Goal: Transaction & Acquisition: Purchase product/service

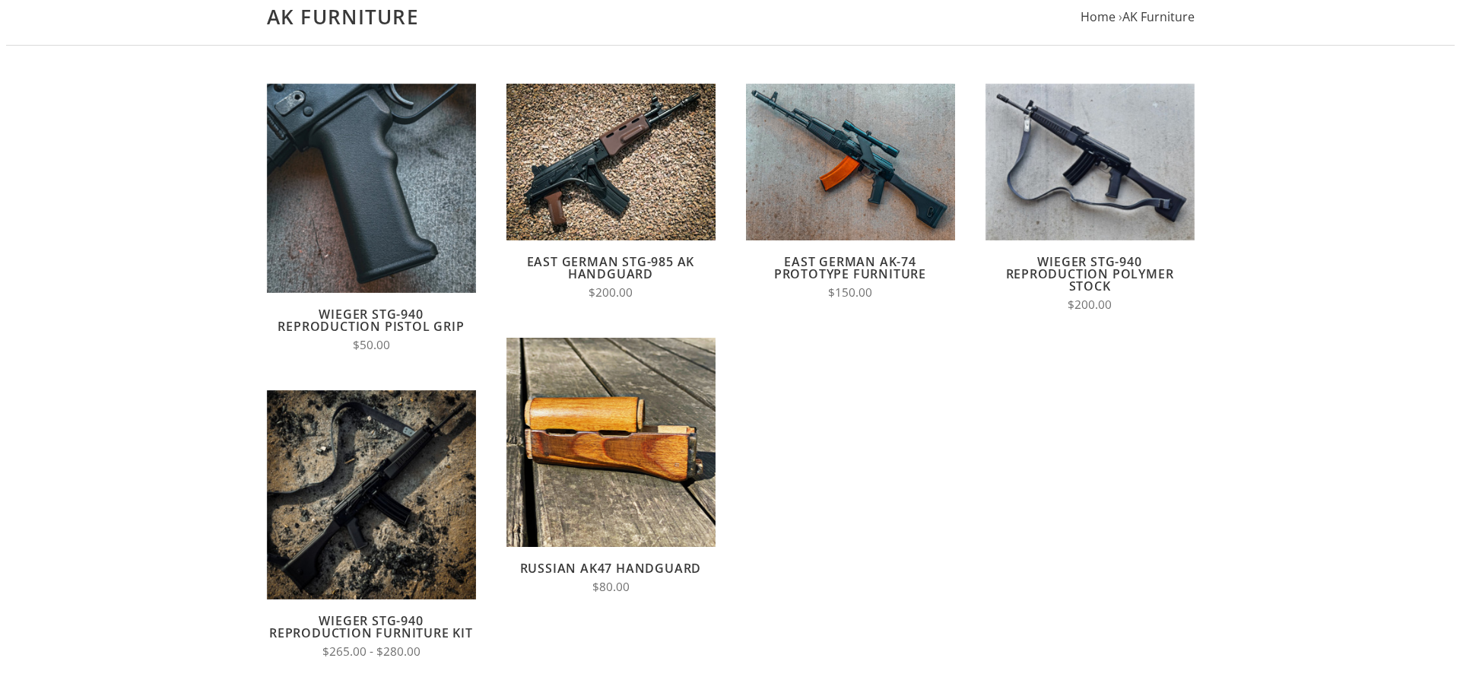
scroll to position [152, 0]
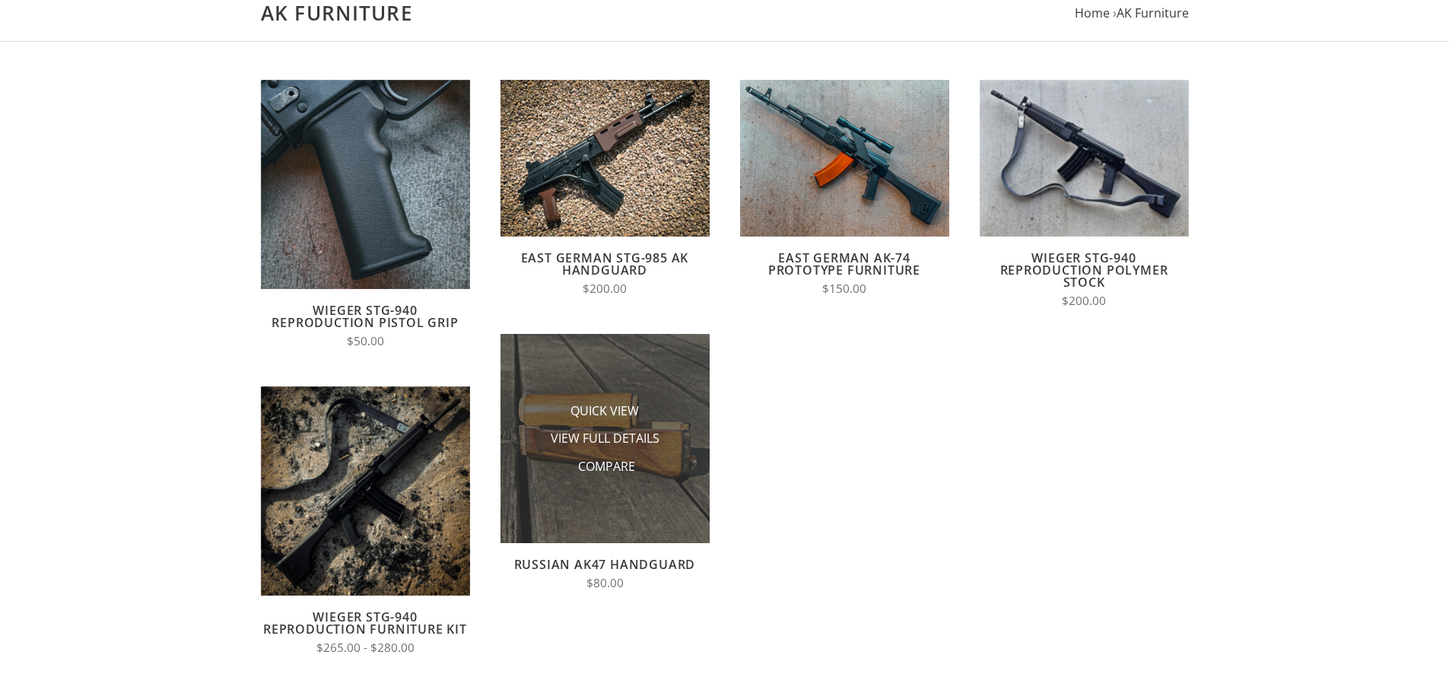
click at [611, 426] on li "View Full Details" at bounding box center [605, 438] width 152 height 28
click at [619, 410] on span "Quick View" at bounding box center [604, 411] width 68 height 19
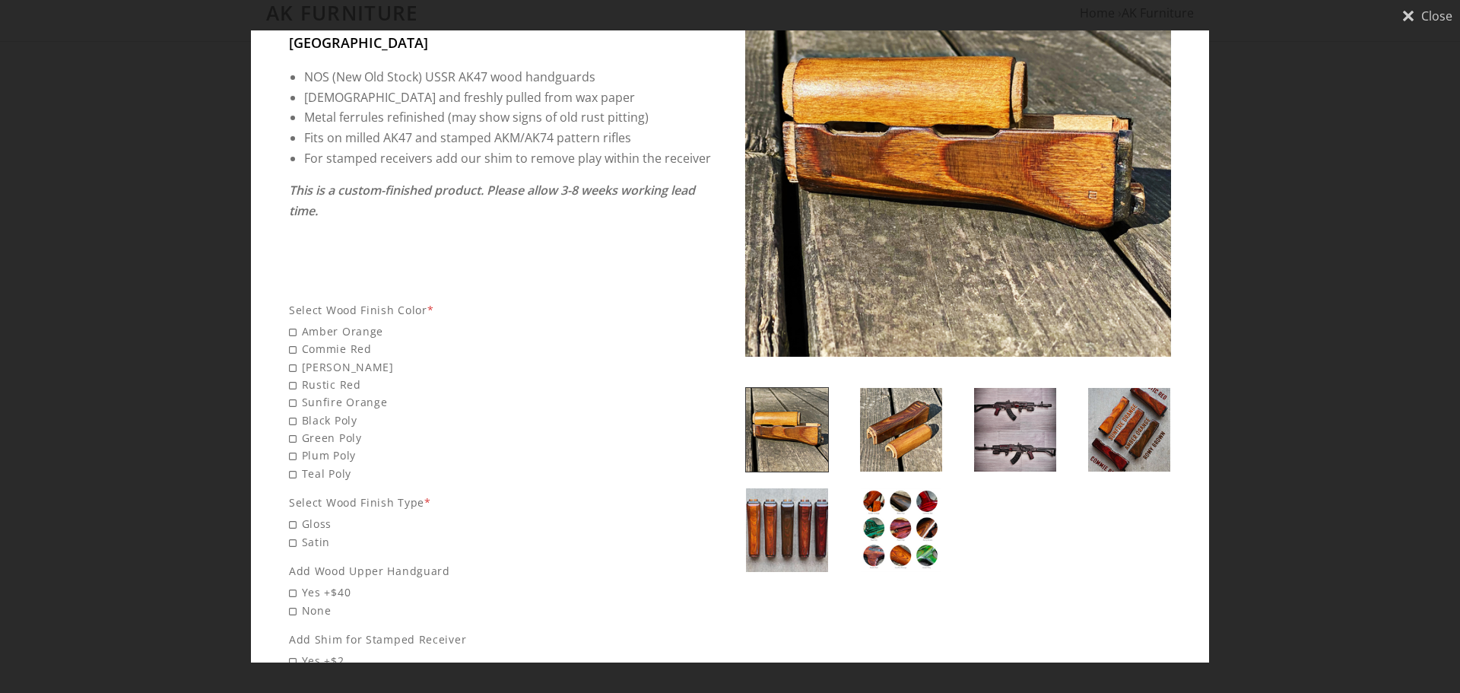
scroll to position [304, 0]
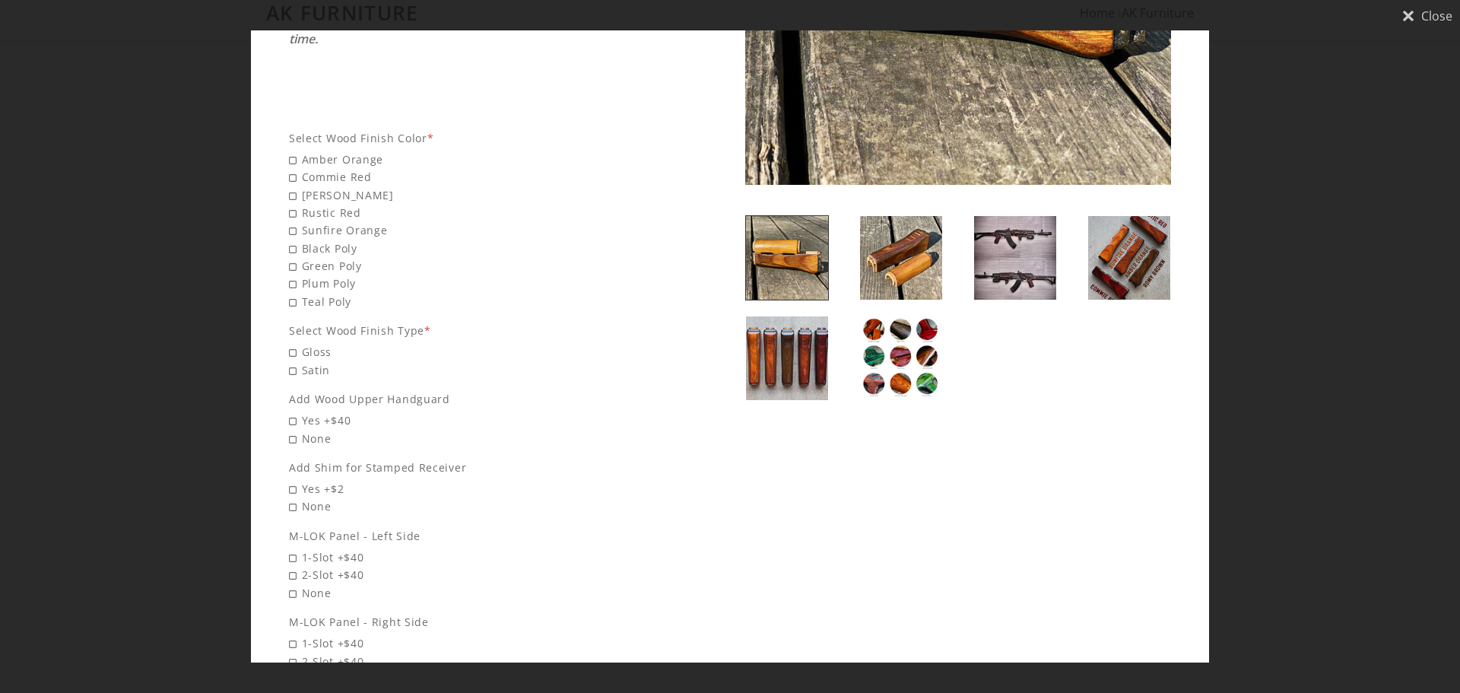
click at [867, 330] on img at bounding box center [901, 358] width 82 height 84
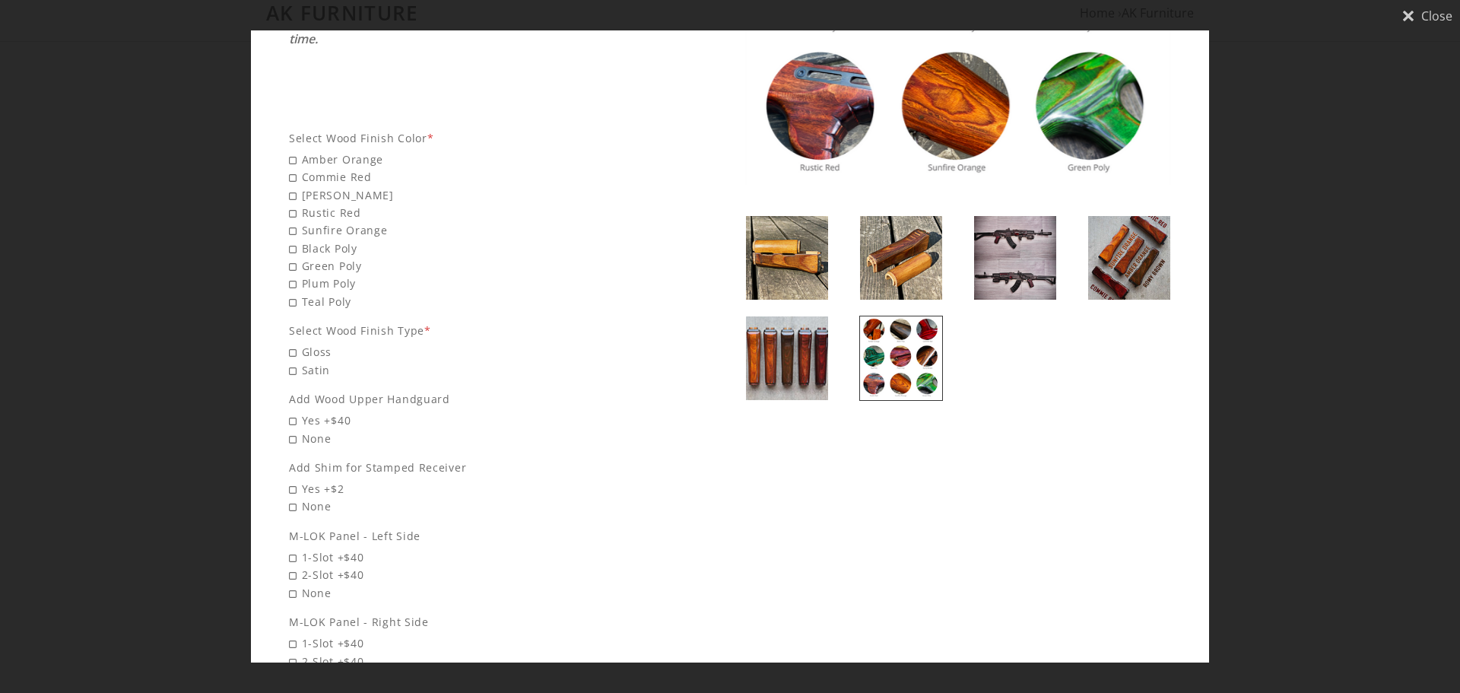
scroll to position [152, 0]
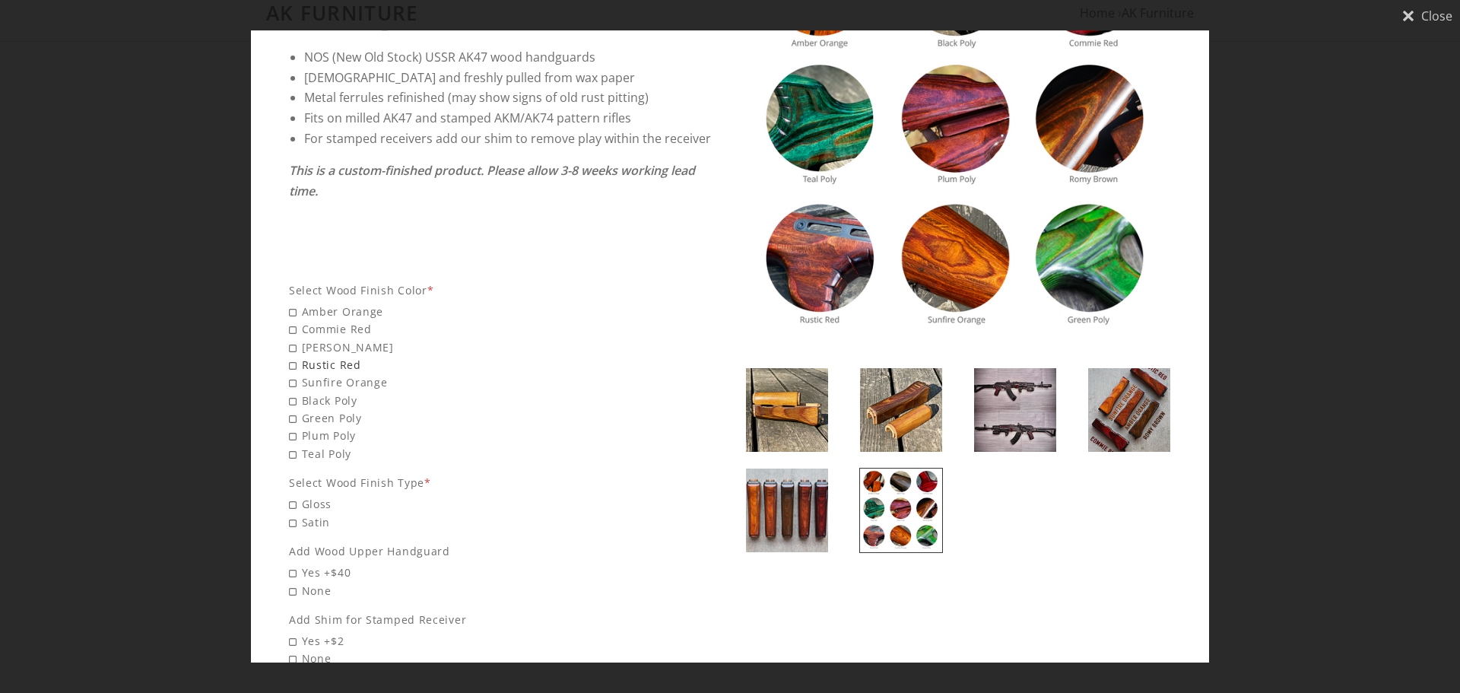
click at [354, 356] on span "Rustic Red" at bounding box center [502, 364] width 426 height 17
click at [354, 356] on input "Rustic Red" at bounding box center [395, 356] width 213 height 1
radio input "true"
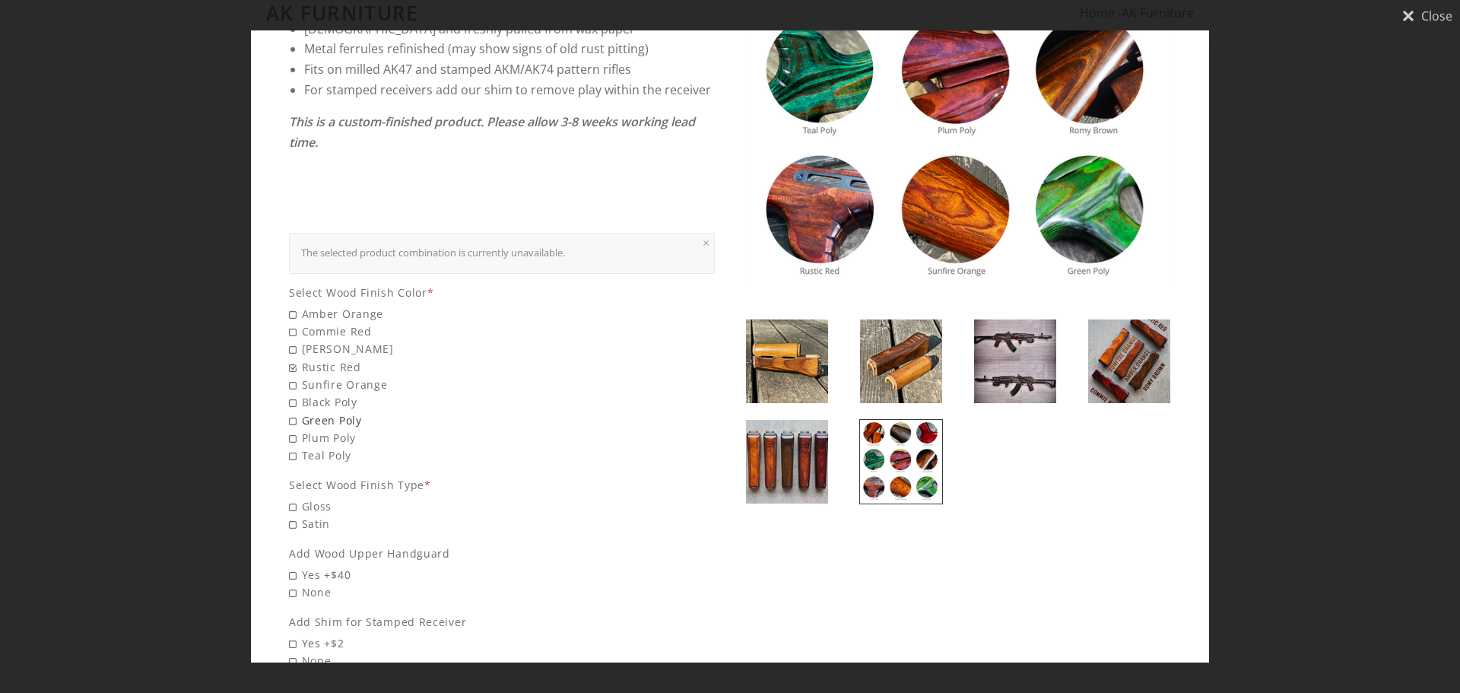
scroll to position [228, 0]
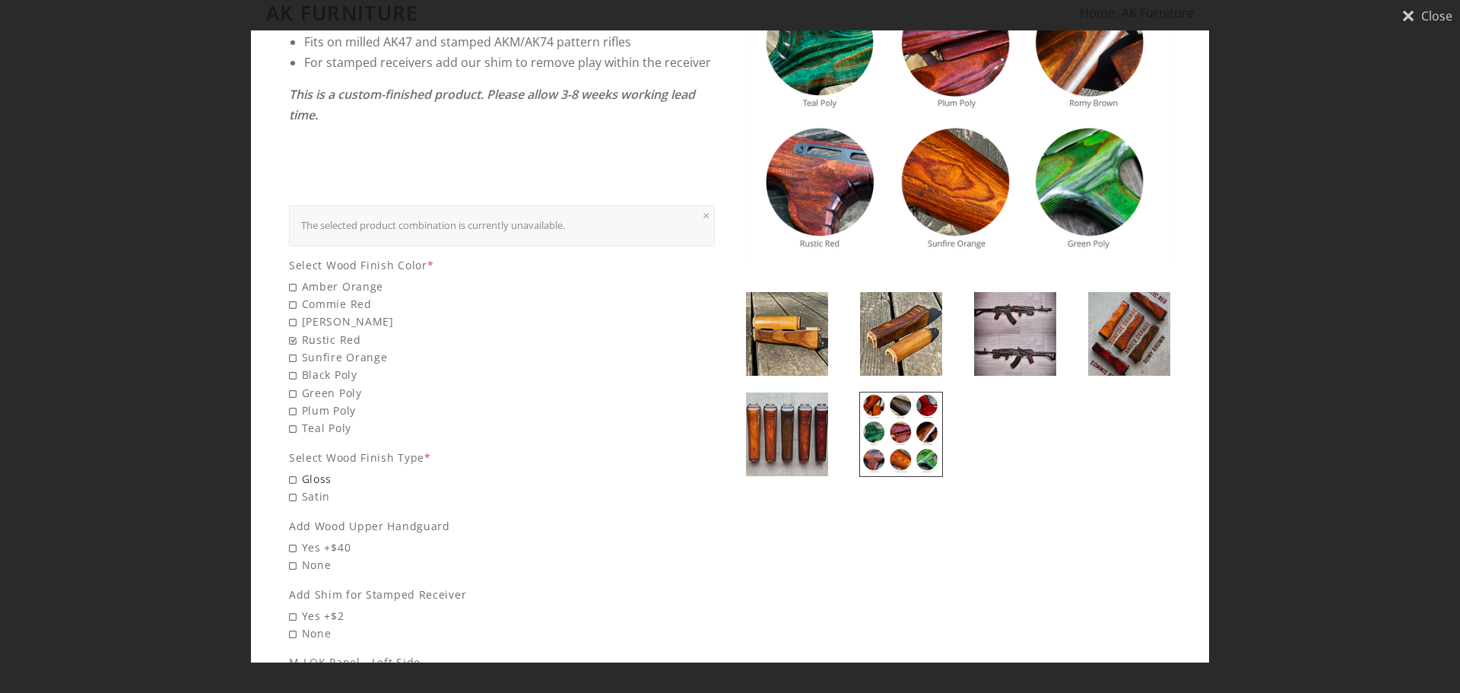
click at [307, 470] on span "Gloss" at bounding box center [502, 478] width 426 height 17
click at [307, 470] on input "Gloss" at bounding box center [395, 470] width 213 height 1
radio input "true"
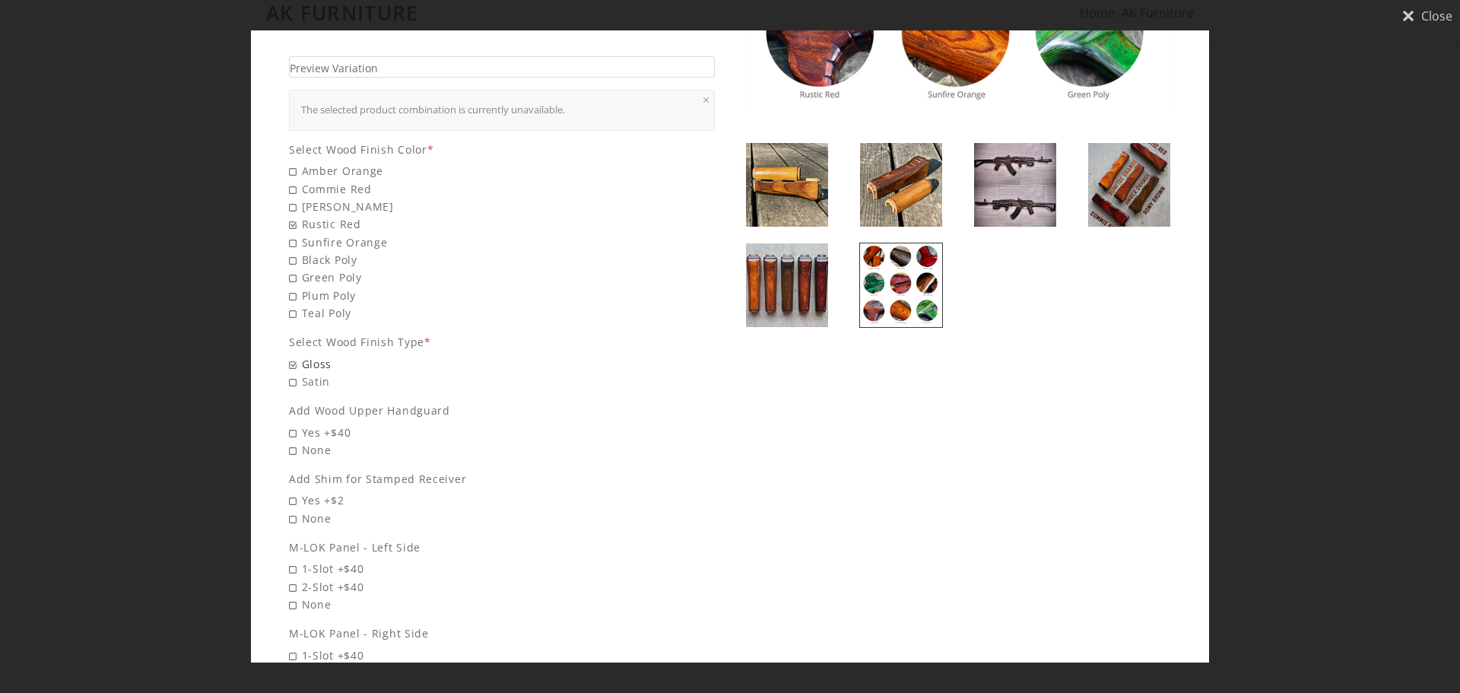
scroll to position [380, 0]
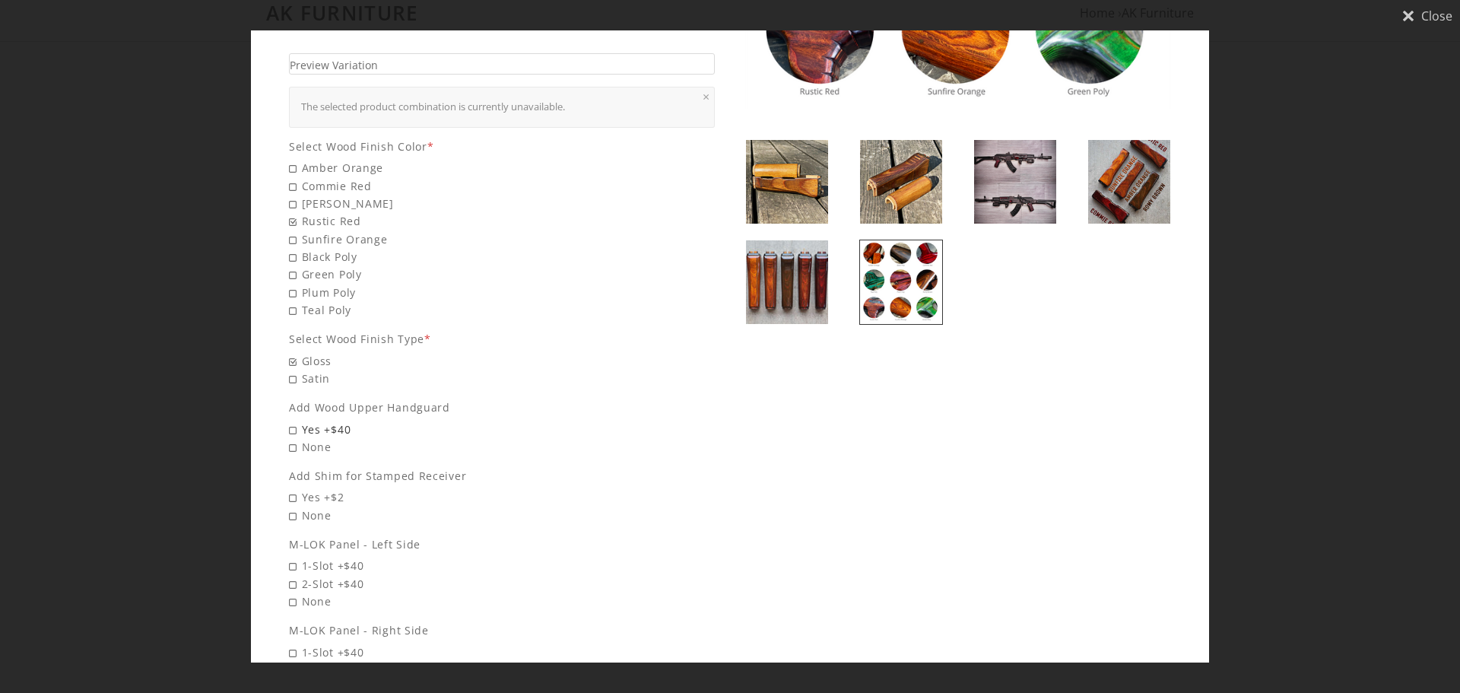
click at [309, 421] on span "Yes +$40" at bounding box center [502, 429] width 426 height 17
click at [309, 421] on input "Yes +$40" at bounding box center [395, 421] width 213 height 1
radio input "true"
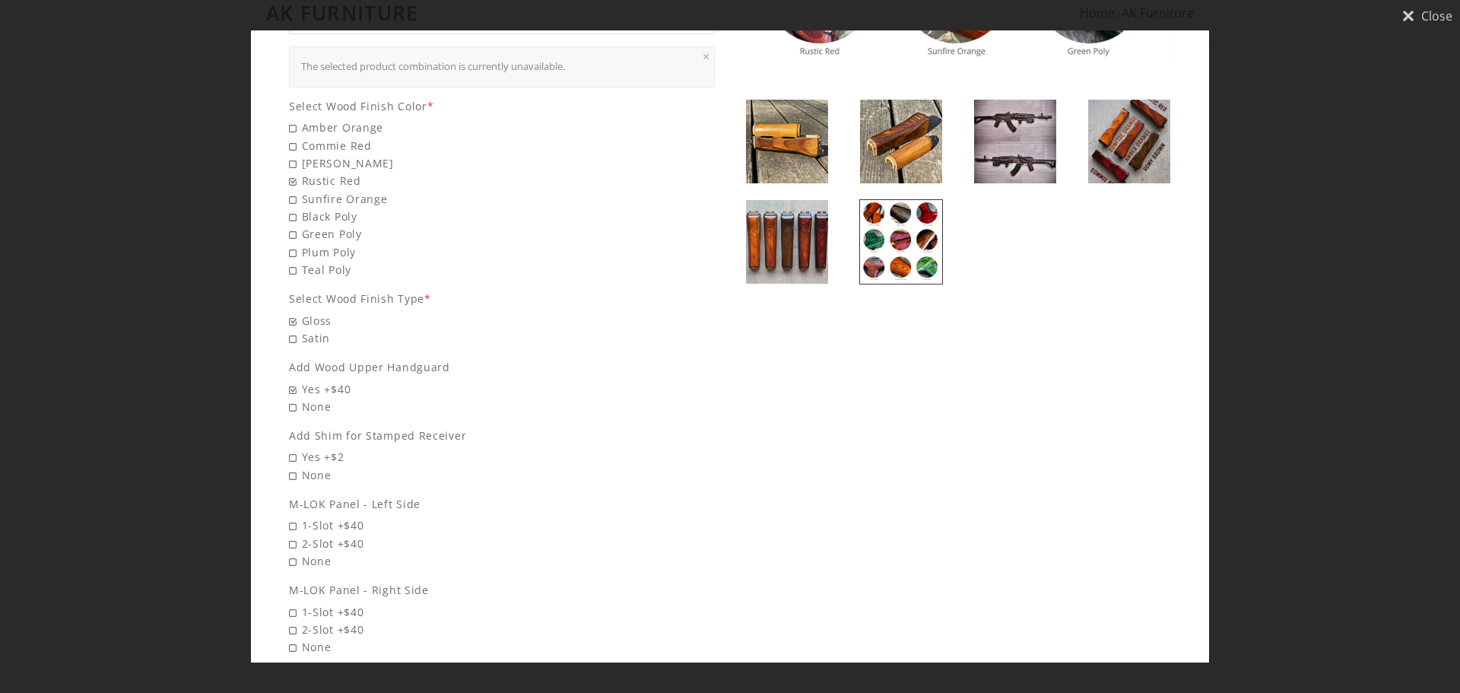
scroll to position [456, 0]
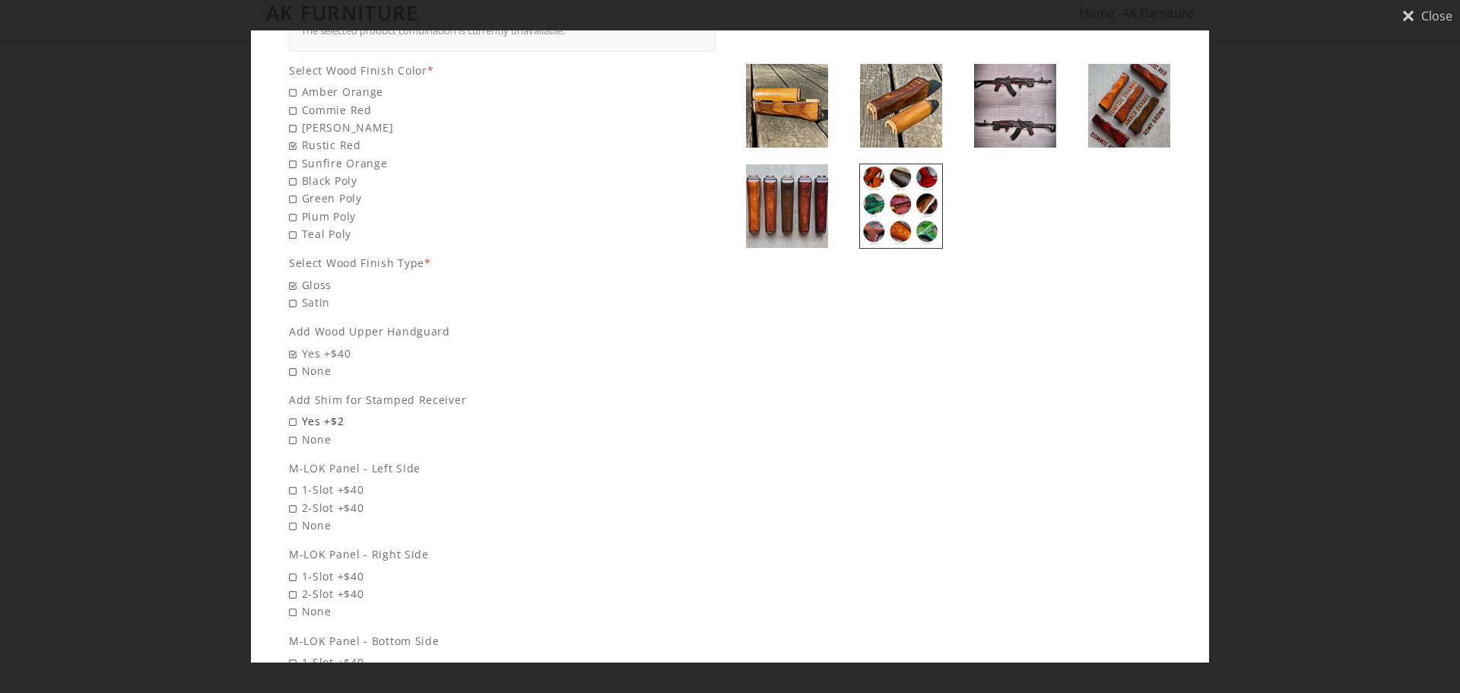
click at [325, 412] on span "Yes +$2" at bounding box center [502, 420] width 426 height 17
click at [325, 412] on input "Yes +$2" at bounding box center [395, 412] width 213 height 1
radio input "true"
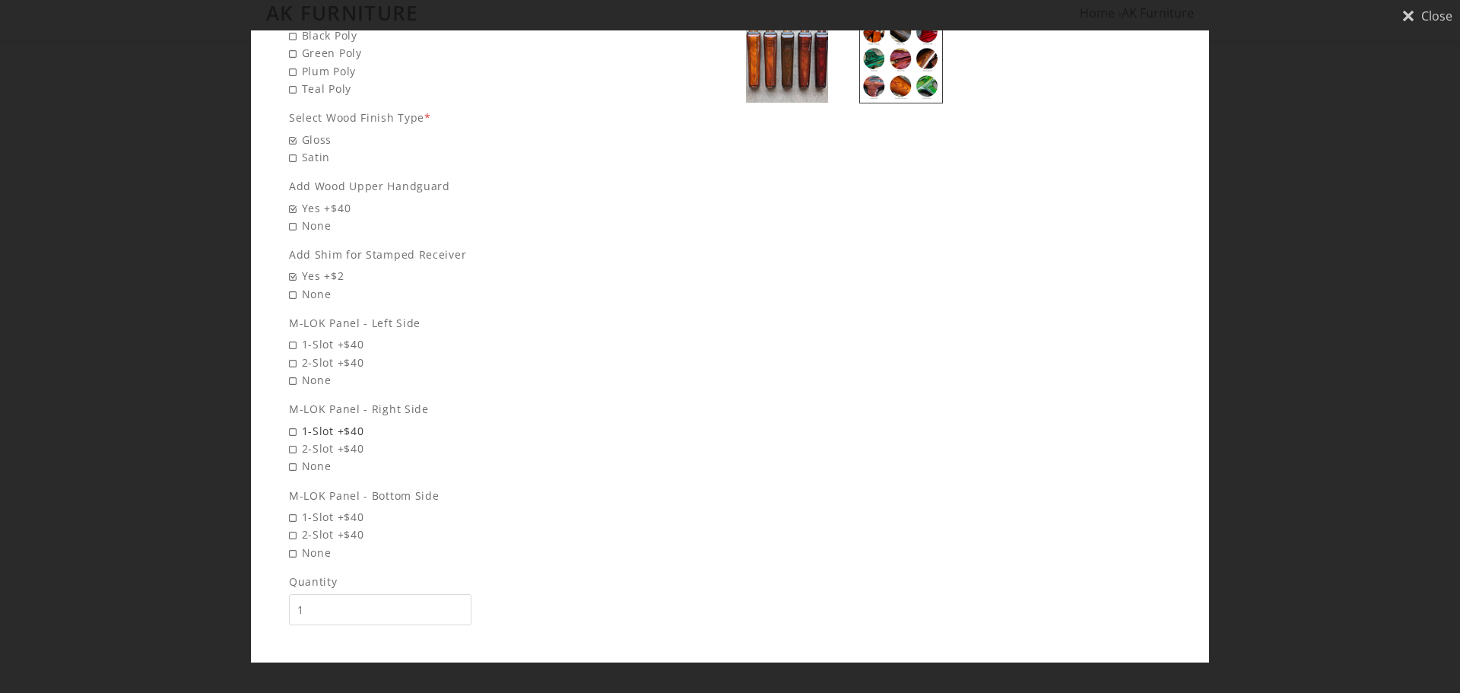
scroll to position [602, 0]
click at [355, 525] on span "2-Slot +$40" at bounding box center [502, 533] width 426 height 17
click at [355, 525] on input "2-Slot +$40" at bounding box center [395, 525] width 213 height 1
radio input "true"
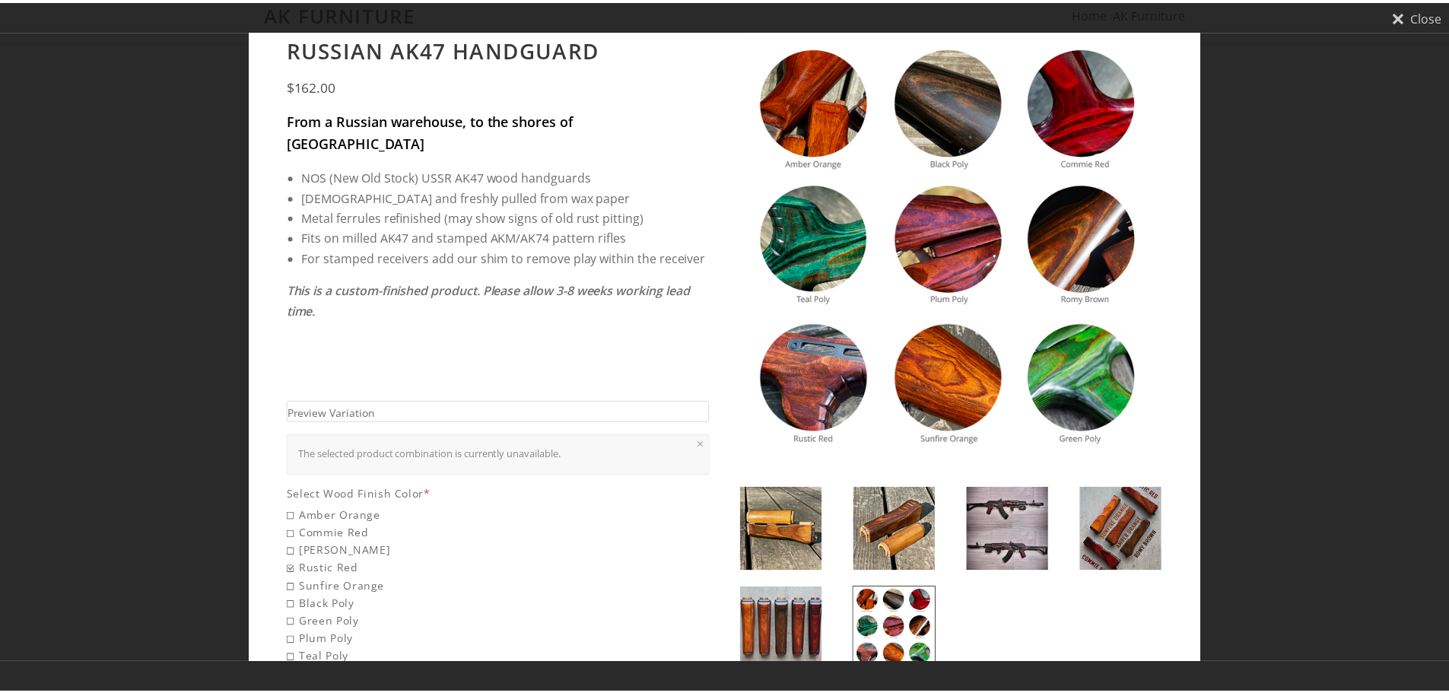
scroll to position [0, 0]
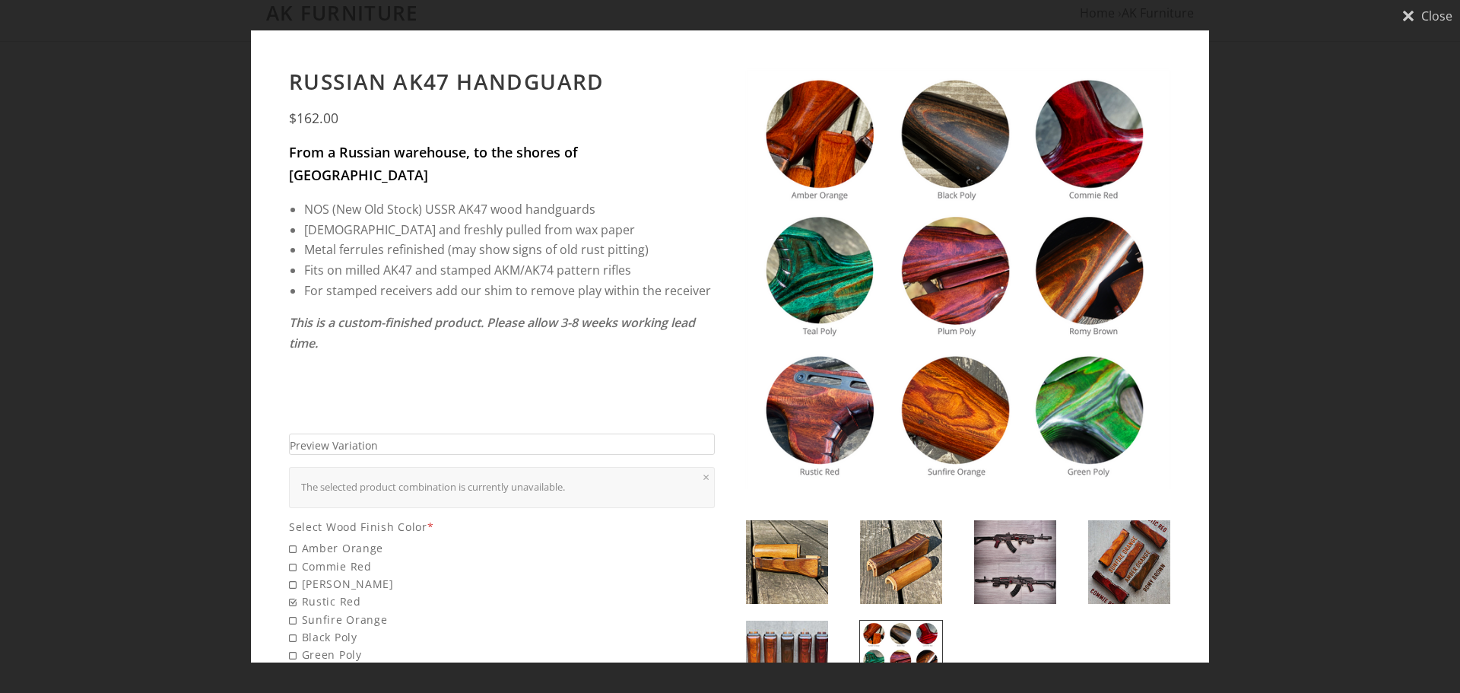
click at [1422, 14] on span "Close" at bounding box center [1436, 16] width 31 height 12
